Goal: Task Accomplishment & Management: Use online tool/utility

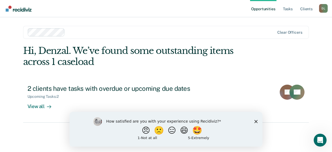
click at [257, 122] on polygon "Close survey" at bounding box center [255, 121] width 3 height 3
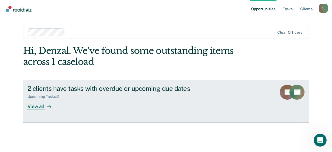
click at [36, 109] on div "View all" at bounding box center [42, 104] width 30 height 11
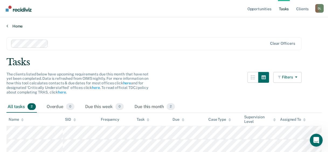
click at [19, 26] on link "Home" at bounding box center [163, 26] width 315 height 5
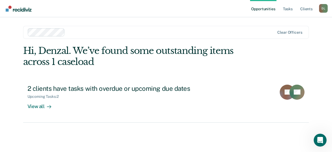
click at [262, 11] on link "Opportunities" at bounding box center [263, 8] width 26 height 17
click at [289, 10] on link "Tasks" at bounding box center [288, 8] width 12 height 17
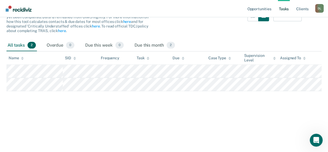
scroll to position [23, 0]
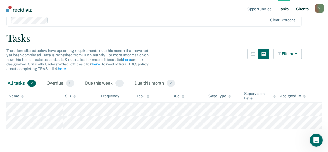
click at [303, 8] on link "Client s" at bounding box center [302, 8] width 15 height 17
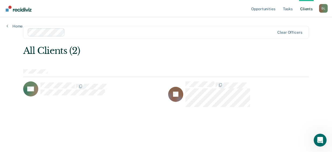
click at [322, 10] on div "D L" at bounding box center [323, 8] width 9 height 9
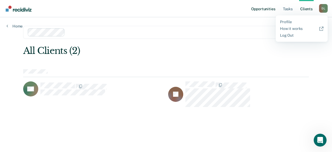
click at [268, 13] on link "Opportunities" at bounding box center [263, 8] width 26 height 17
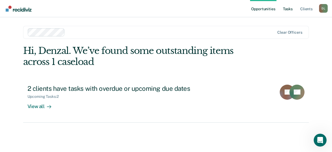
click at [289, 11] on link "Tasks" at bounding box center [288, 8] width 12 height 17
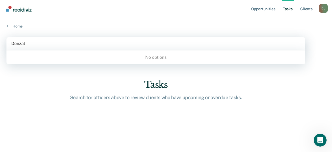
type input "Denzal"
click at [39, 72] on main "0 results available for search term Denzal. Use Up and Down to choose options, …" at bounding box center [166, 90] width 332 height 122
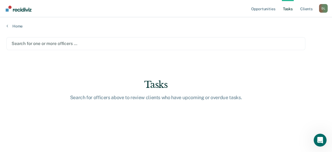
click at [50, 45] on div at bounding box center [156, 43] width 288 height 6
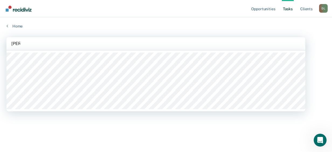
type input "[PERSON_NAME]"
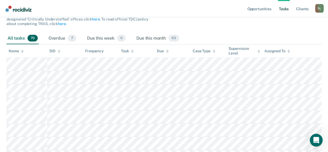
scroll to position [27, 0]
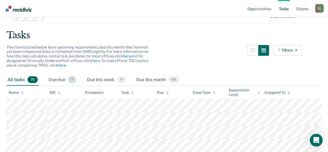
click at [53, 82] on div "Overdue 7" at bounding box center [62, 80] width 30 height 12
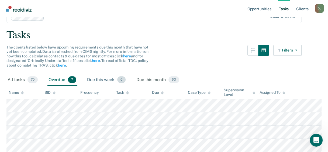
click at [99, 82] on div "Due this week 0" at bounding box center [106, 80] width 41 height 12
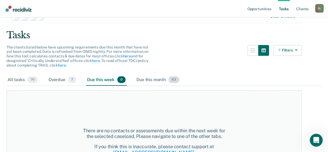
click at [142, 81] on div "Due this month 63" at bounding box center [157, 80] width 45 height 12
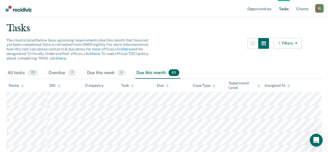
scroll to position [0, 0]
